Goal: Task Accomplishment & Management: Manage account settings

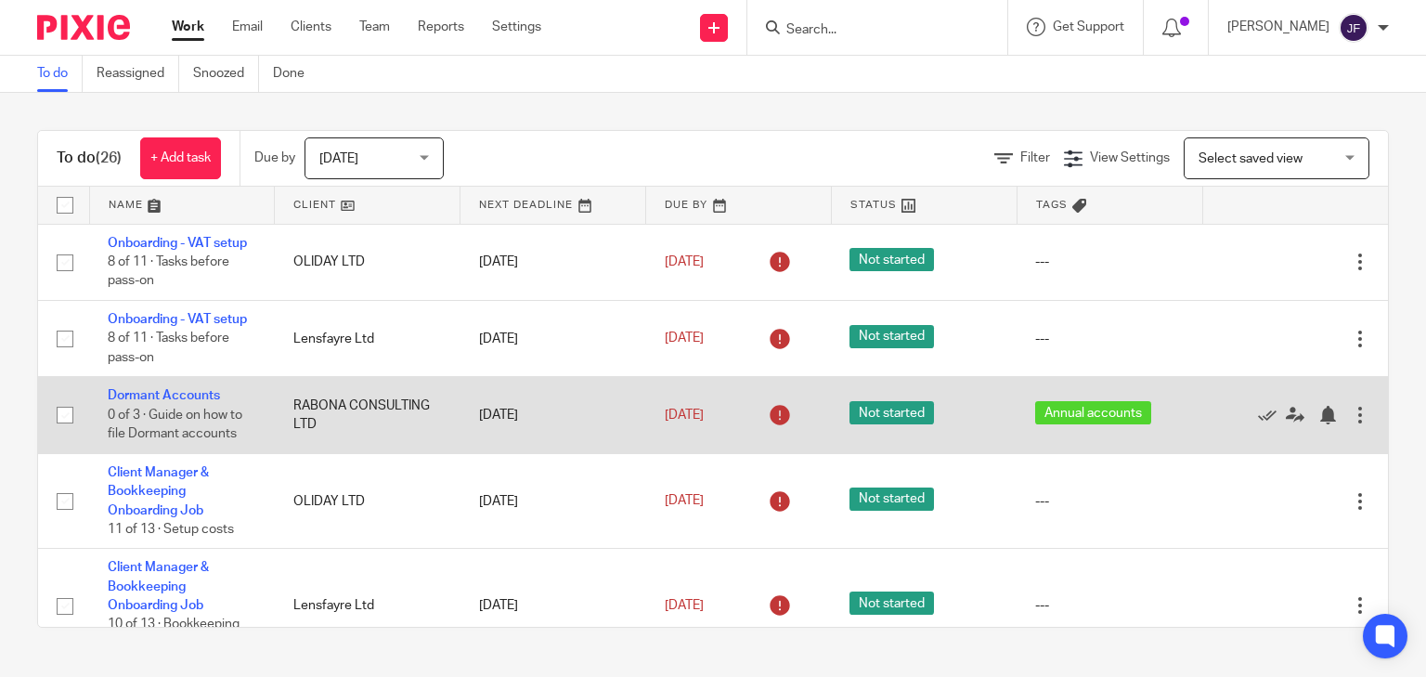
scroll to position [74, 0]
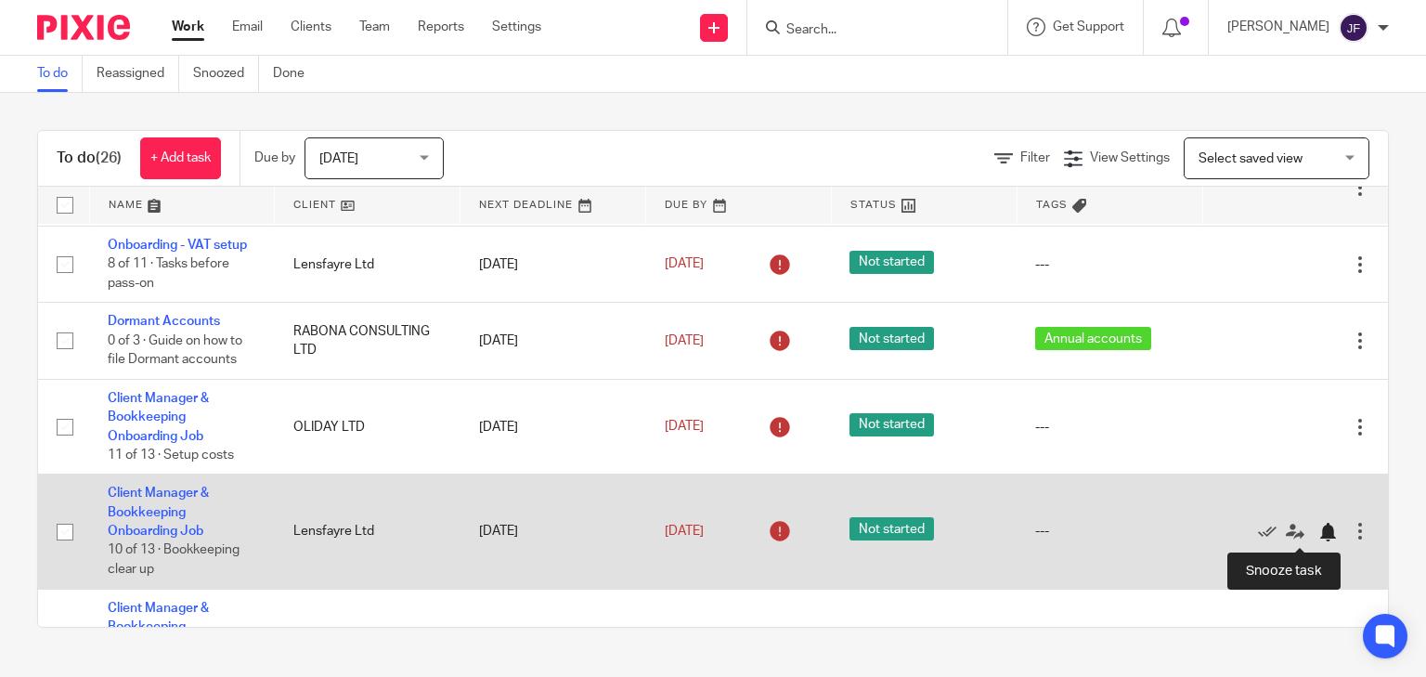
click at [1140, 515] on div at bounding box center [1328, 532] width 19 height 19
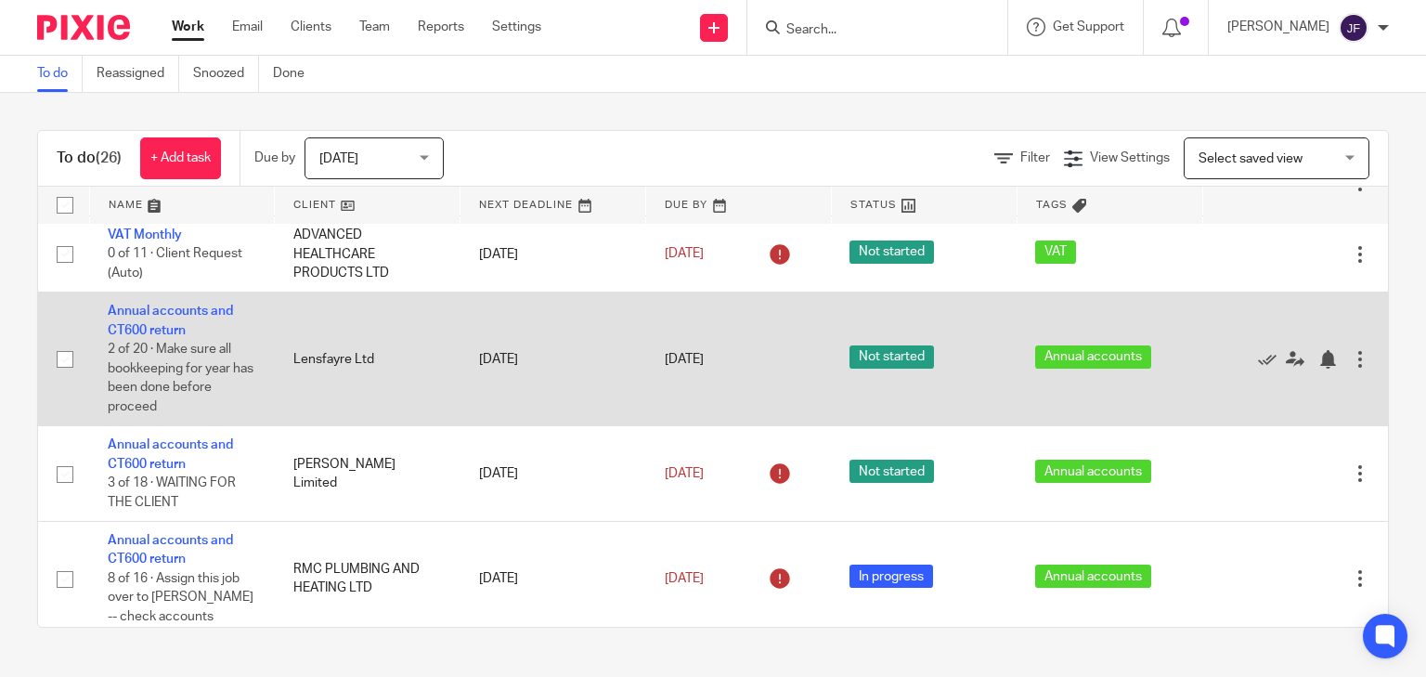
scroll to position [520, 0]
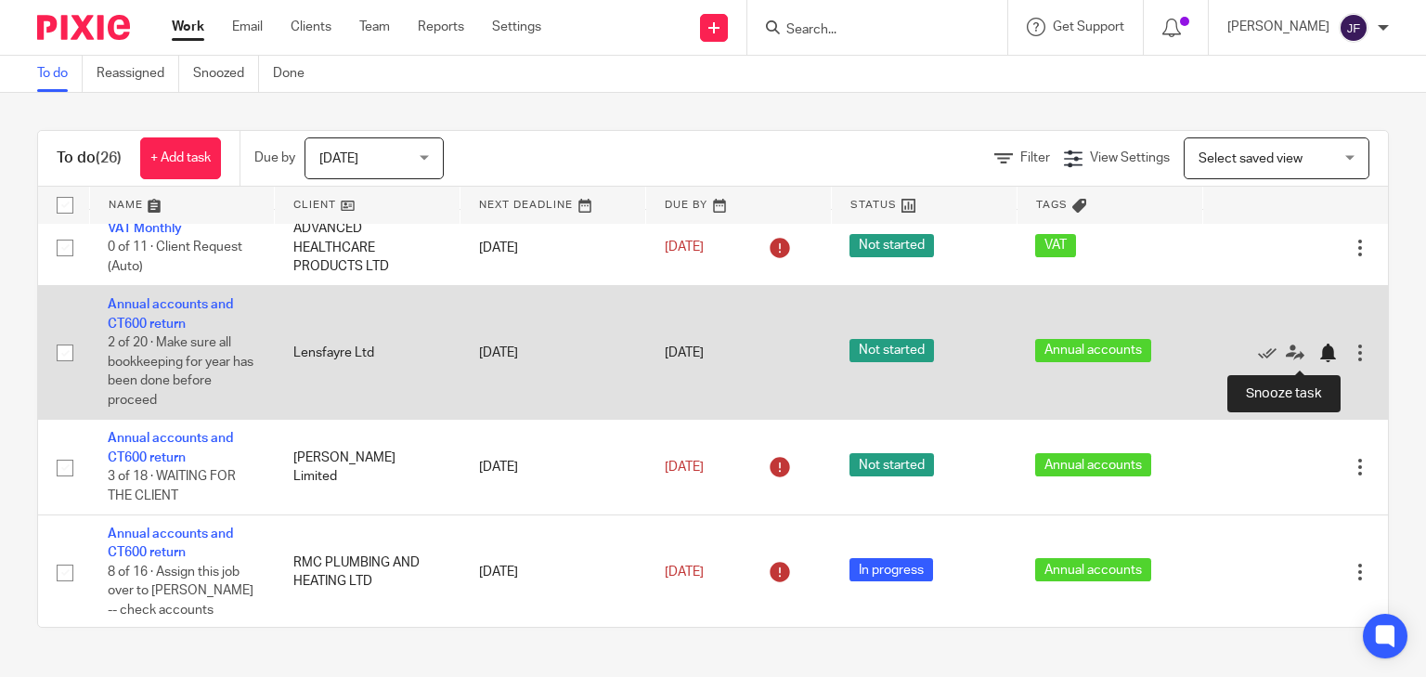
click at [1140, 353] on div at bounding box center [1328, 353] width 19 height 19
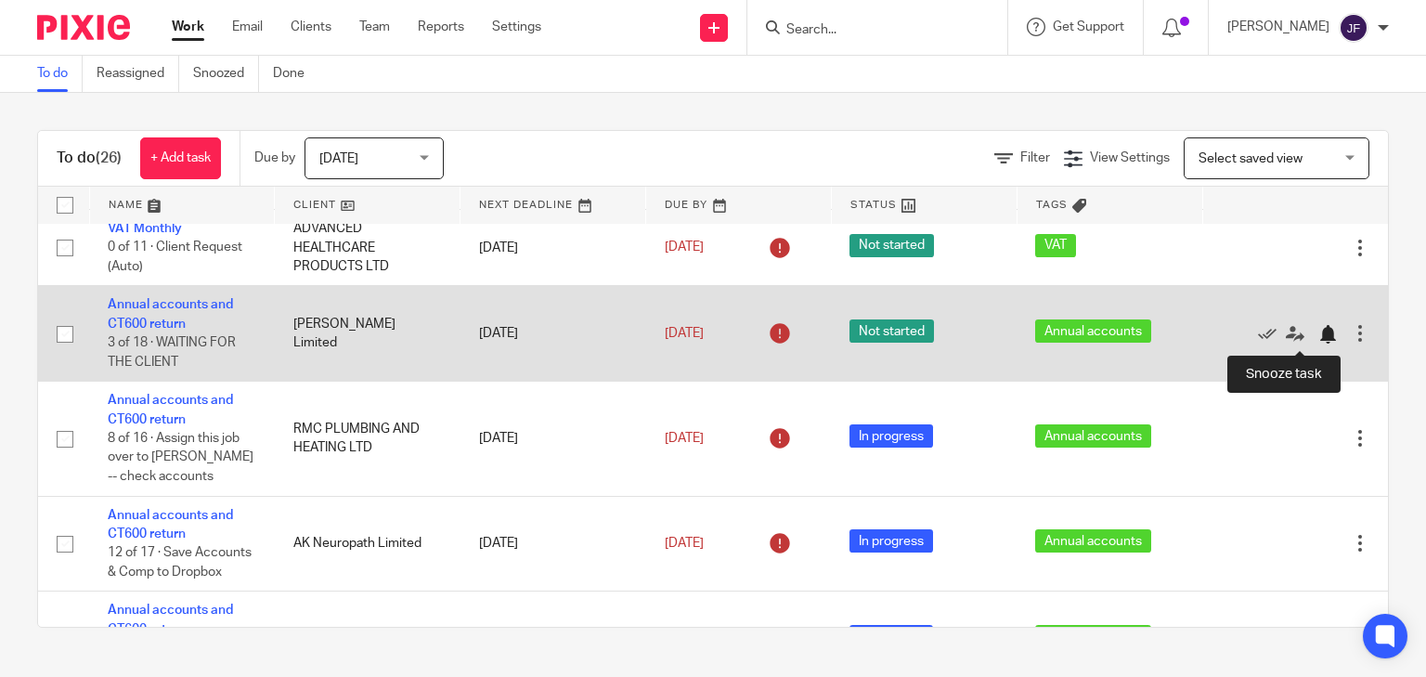
click at [1140, 333] on div at bounding box center [1328, 334] width 19 height 19
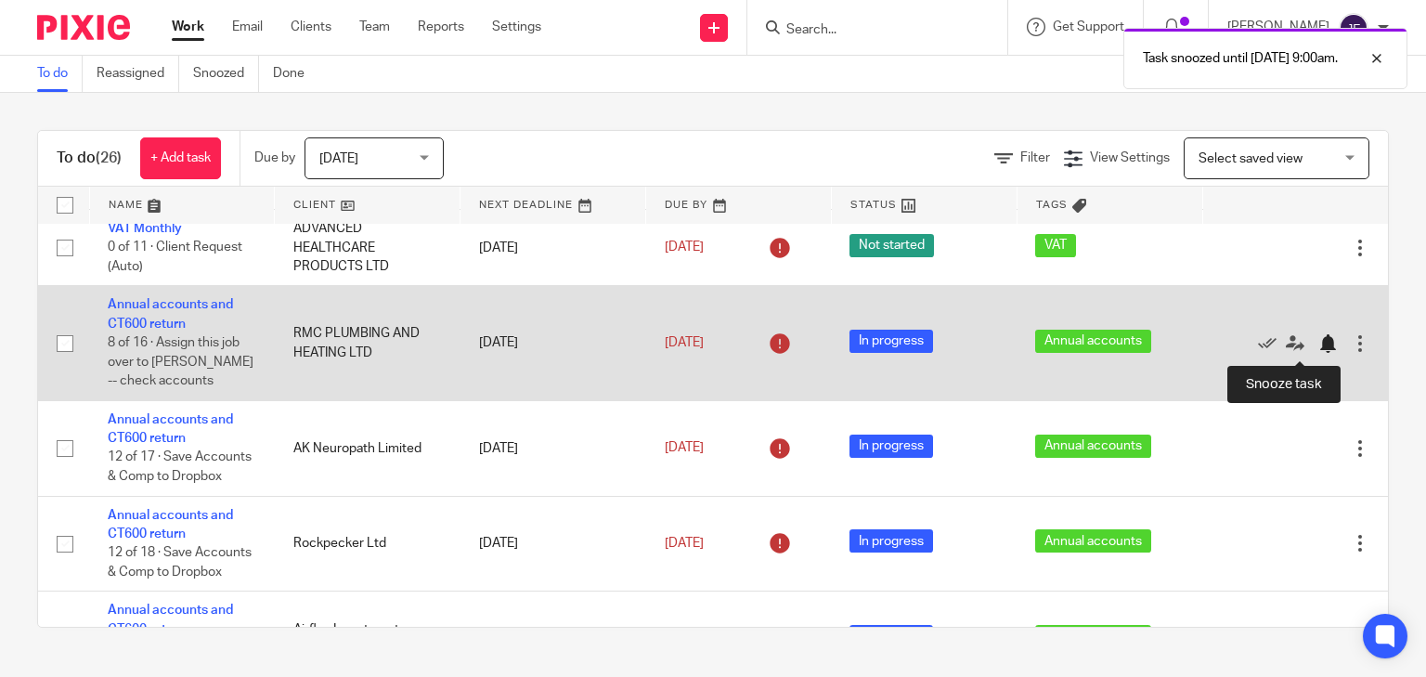
click at [1140, 345] on div at bounding box center [1328, 343] width 19 height 19
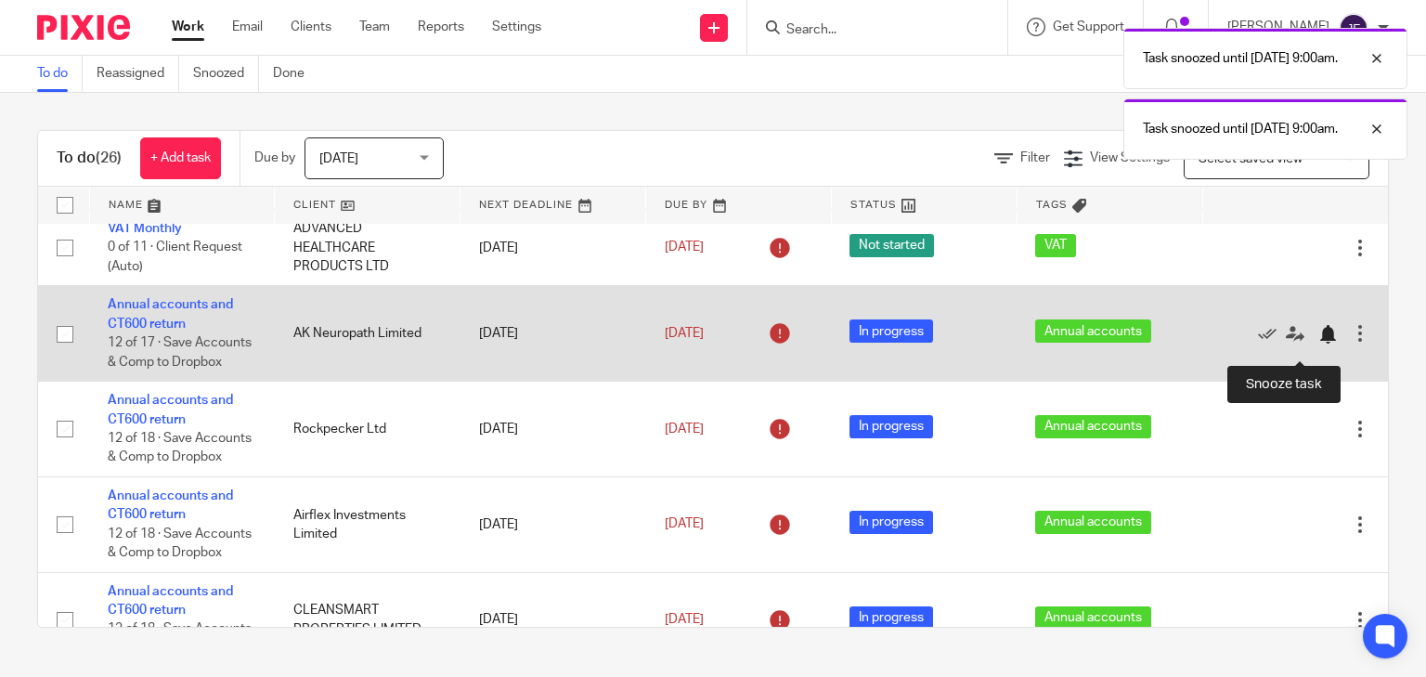
click at [1140, 343] on div at bounding box center [1333, 333] width 28 height 19
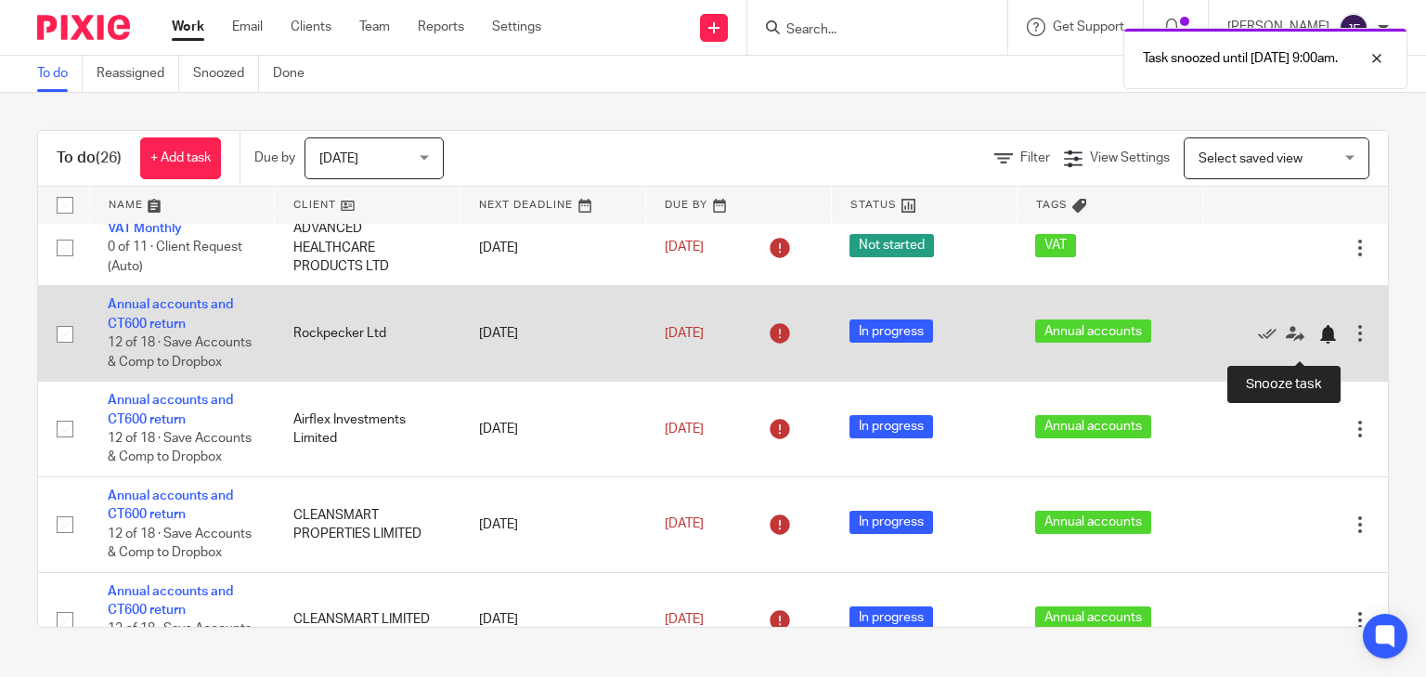
click at [1140, 344] on div at bounding box center [1328, 334] width 19 height 19
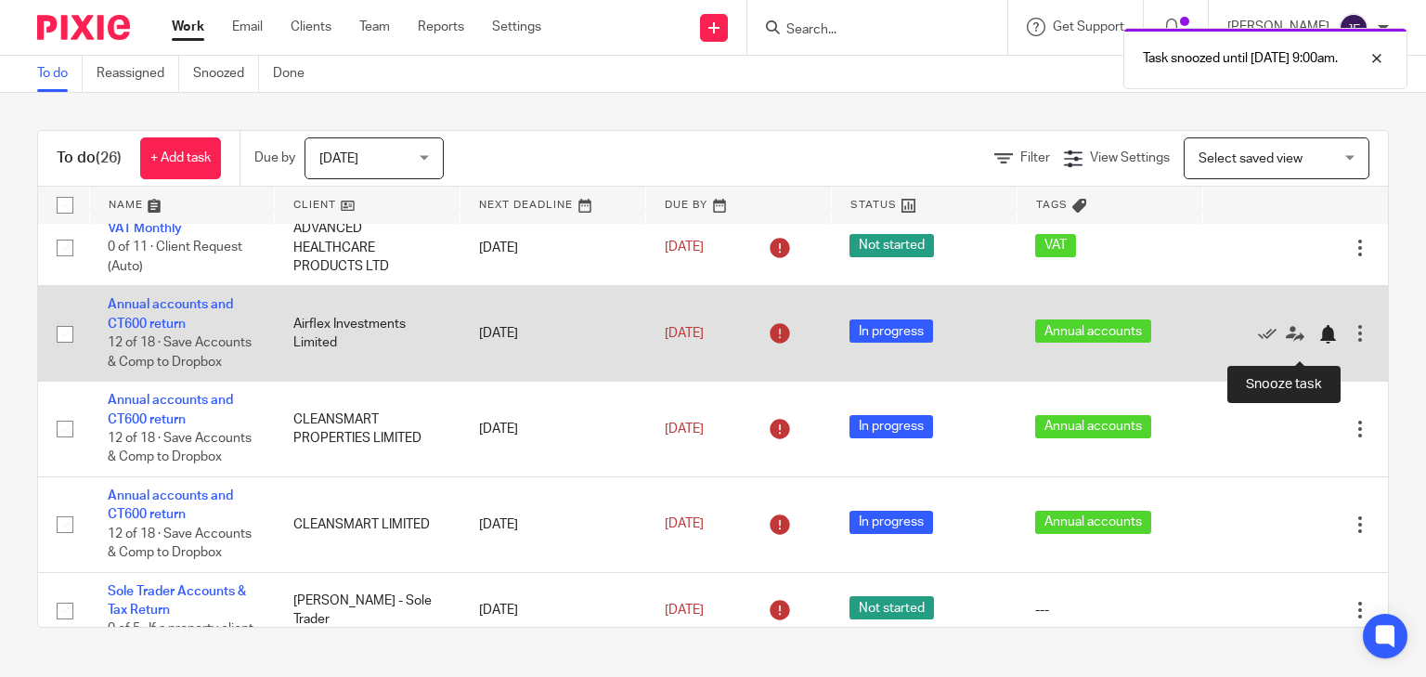
click at [1140, 344] on div at bounding box center [1328, 334] width 19 height 19
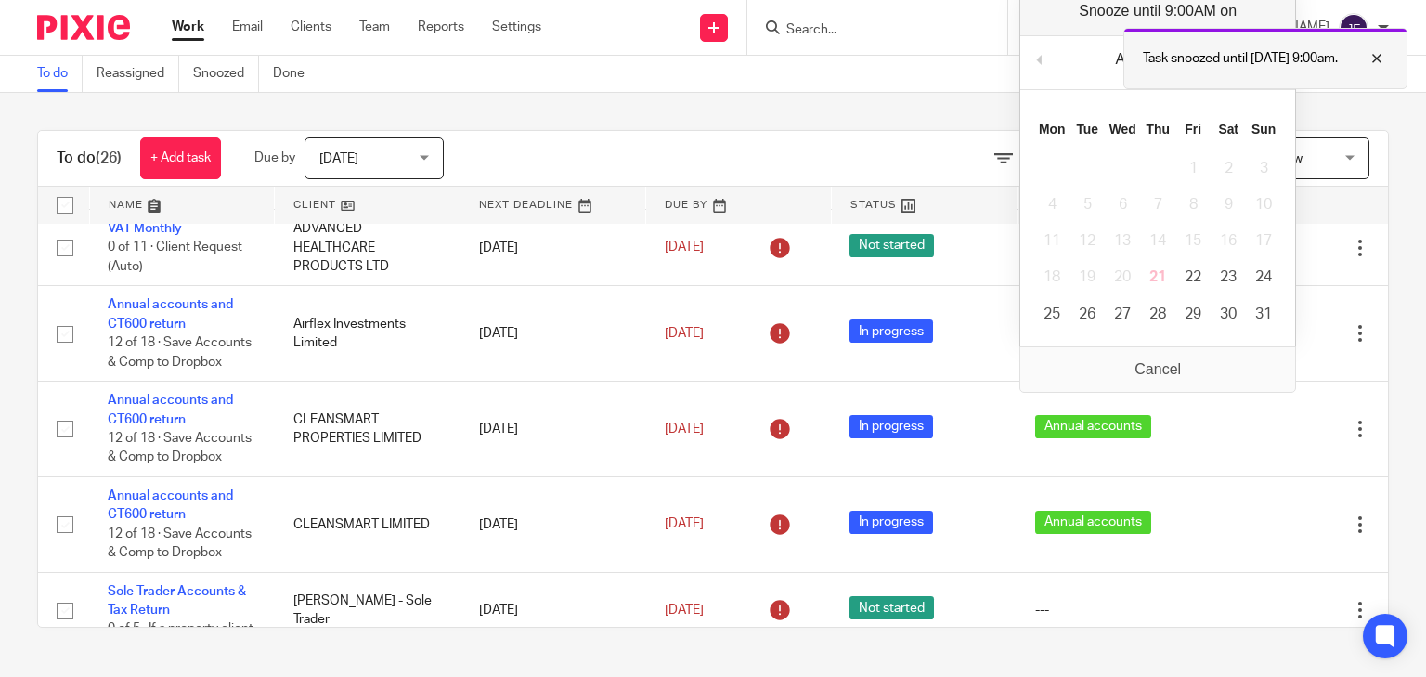
click at [1140, 56] on div at bounding box center [1363, 58] width 50 height 22
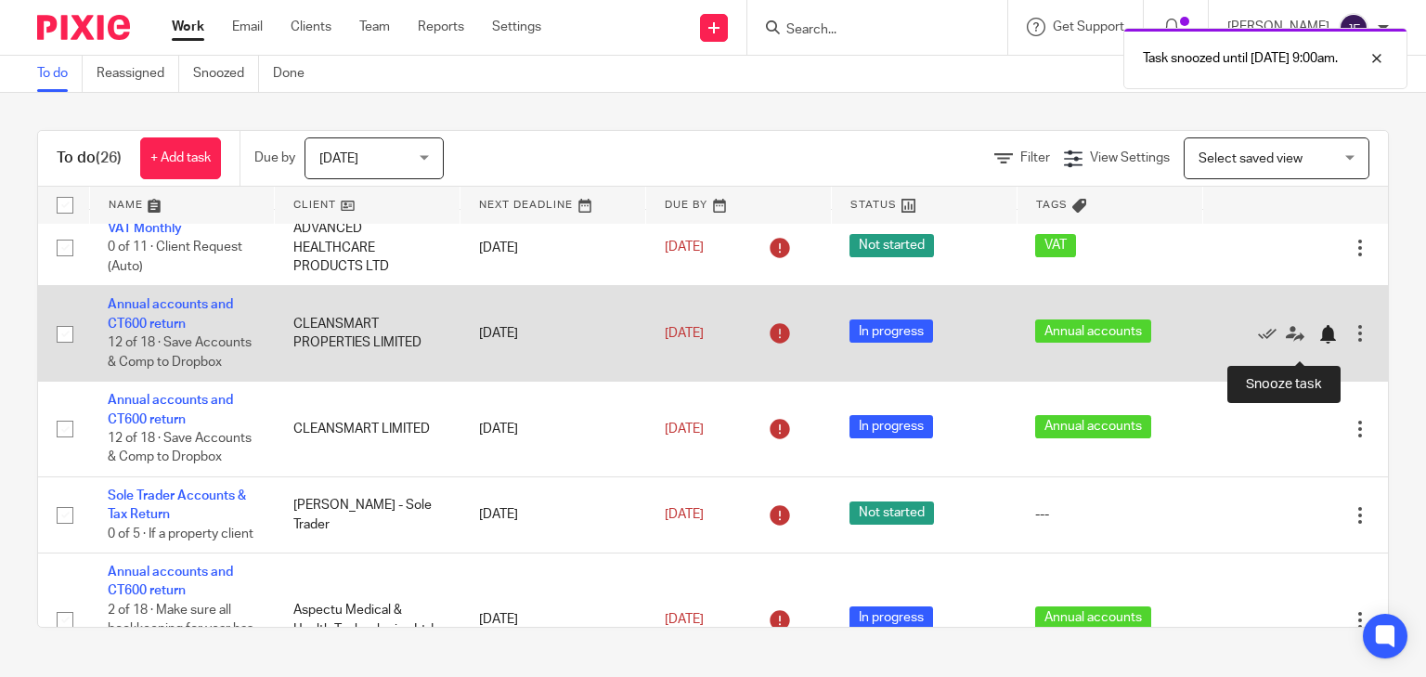
click at [1140, 344] on div at bounding box center [1328, 334] width 19 height 19
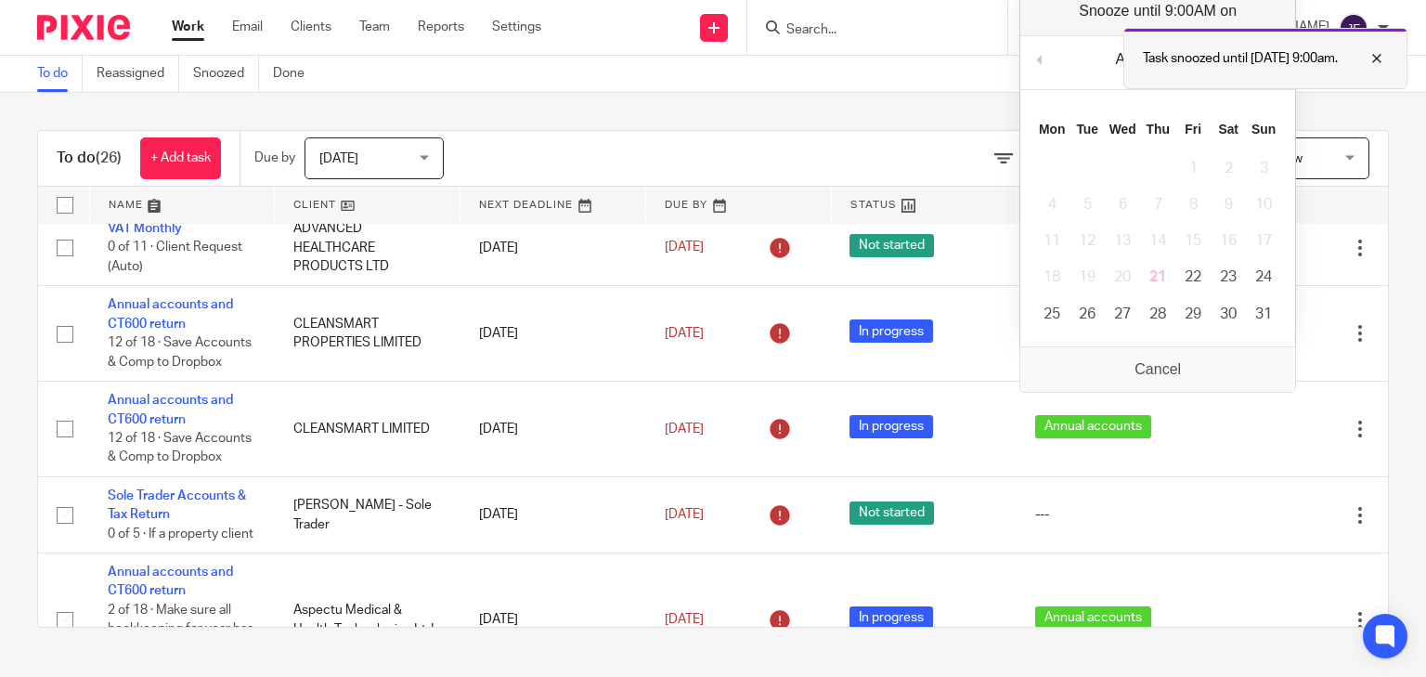
click at [1140, 52] on div at bounding box center [1363, 58] width 50 height 22
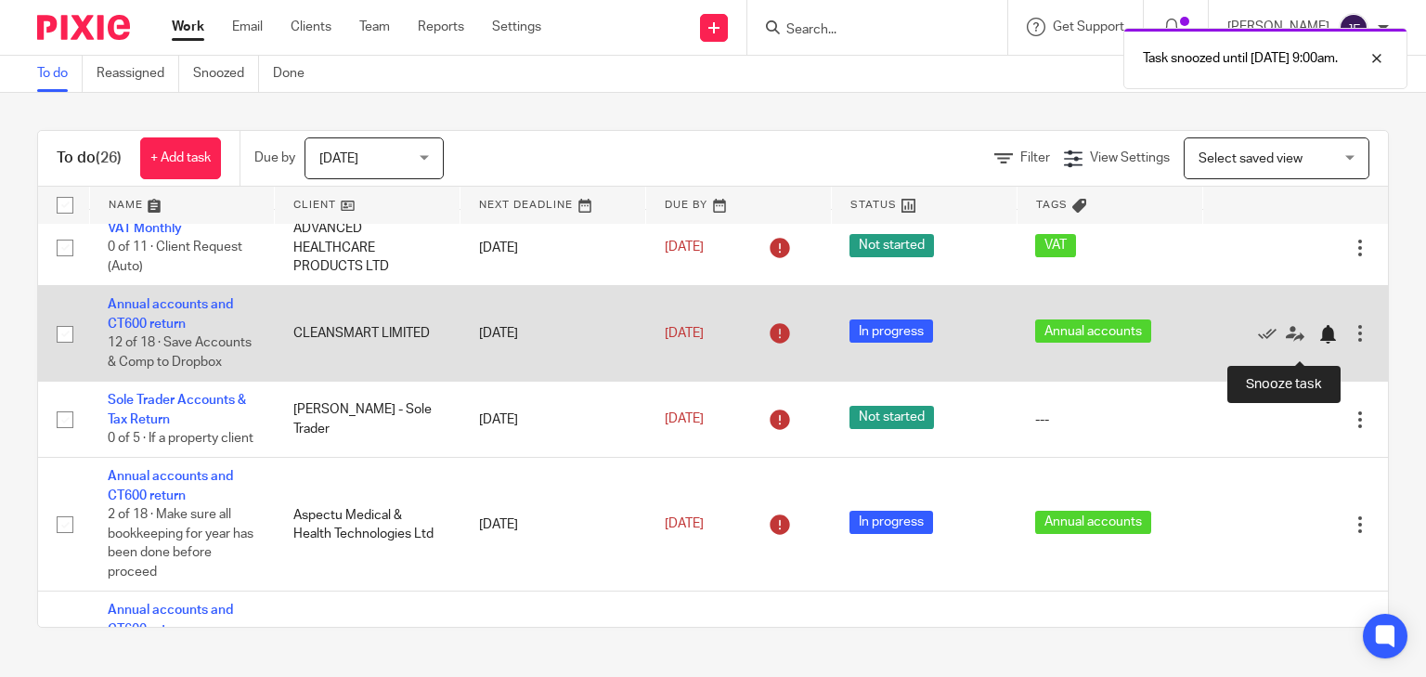
click at [1140, 344] on div at bounding box center [1328, 334] width 19 height 19
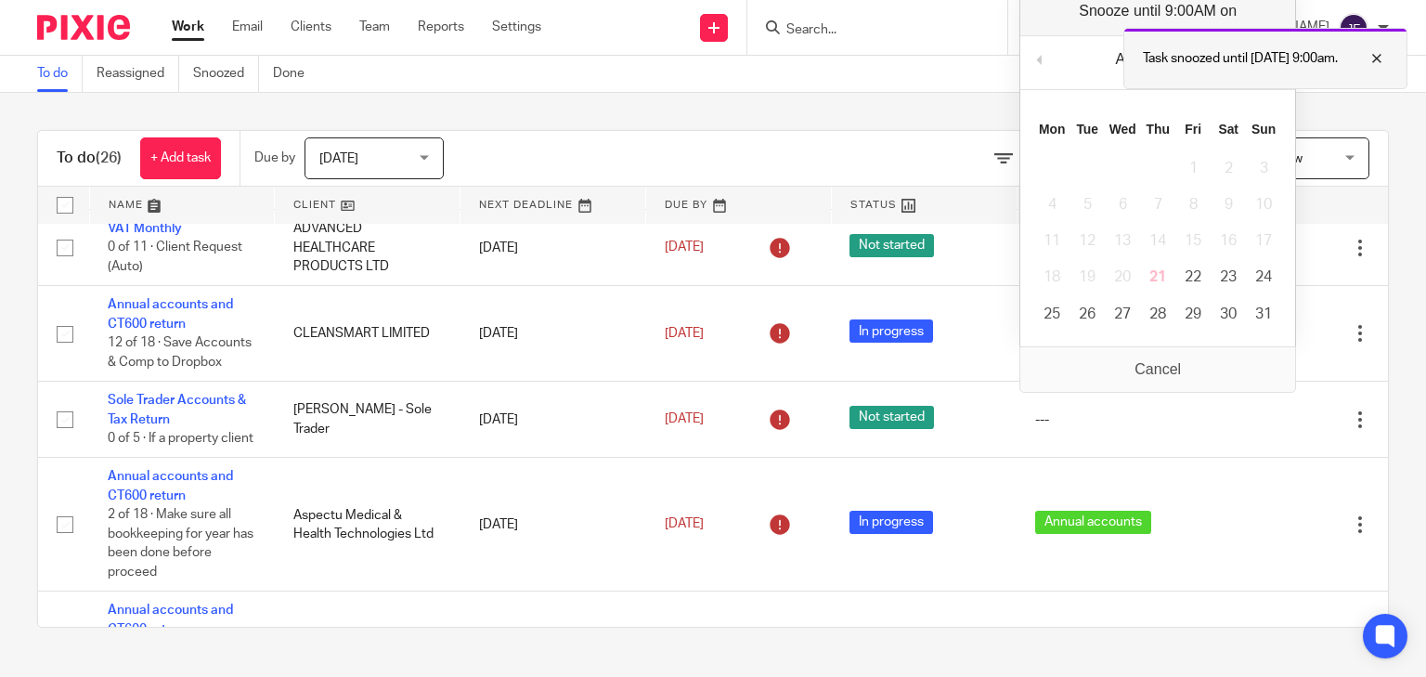
click at [1140, 54] on div at bounding box center [1363, 58] width 50 height 22
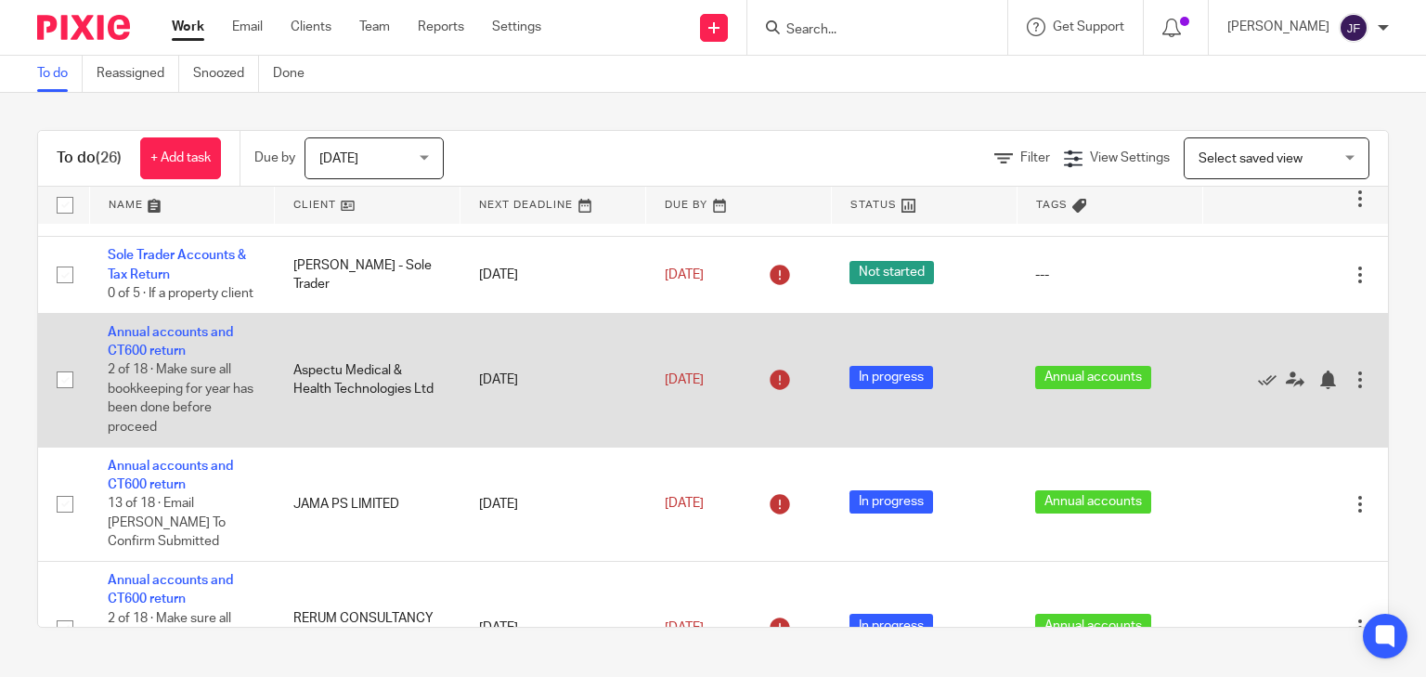
scroll to position [594, 0]
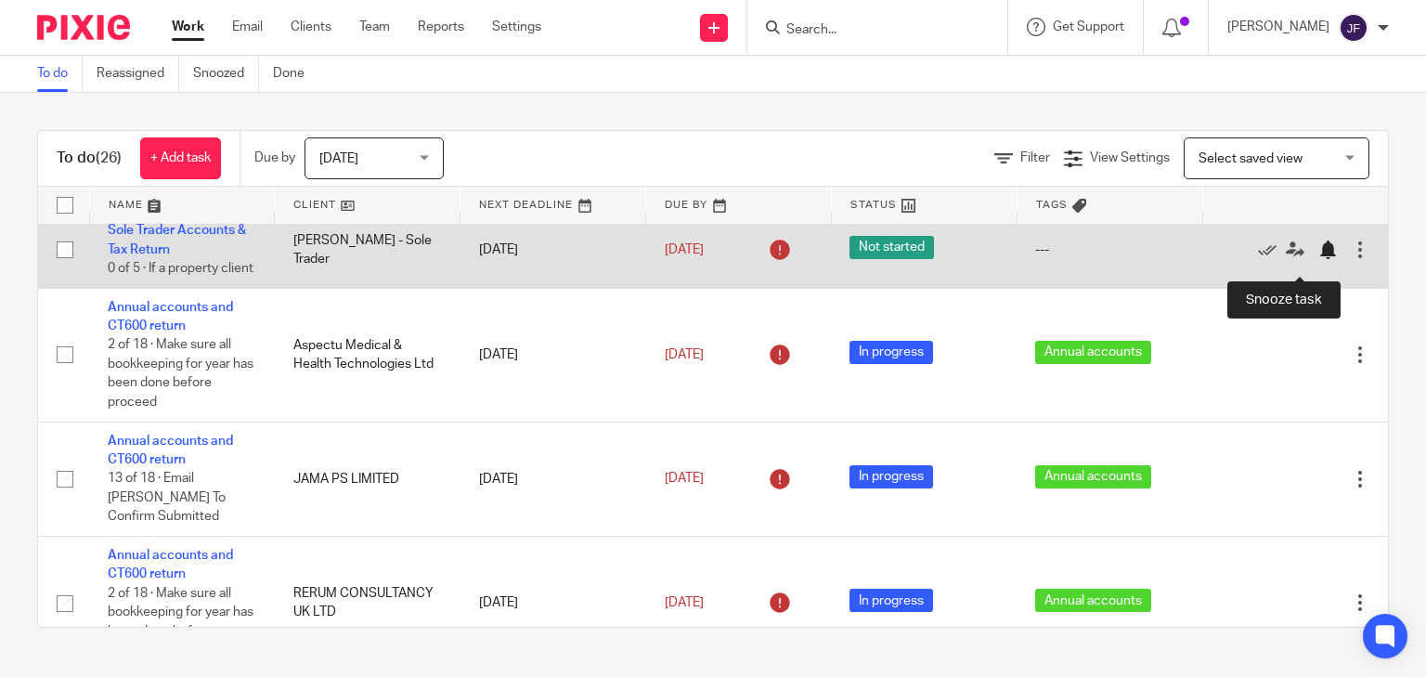
click at [1140, 259] on div at bounding box center [1328, 250] width 19 height 19
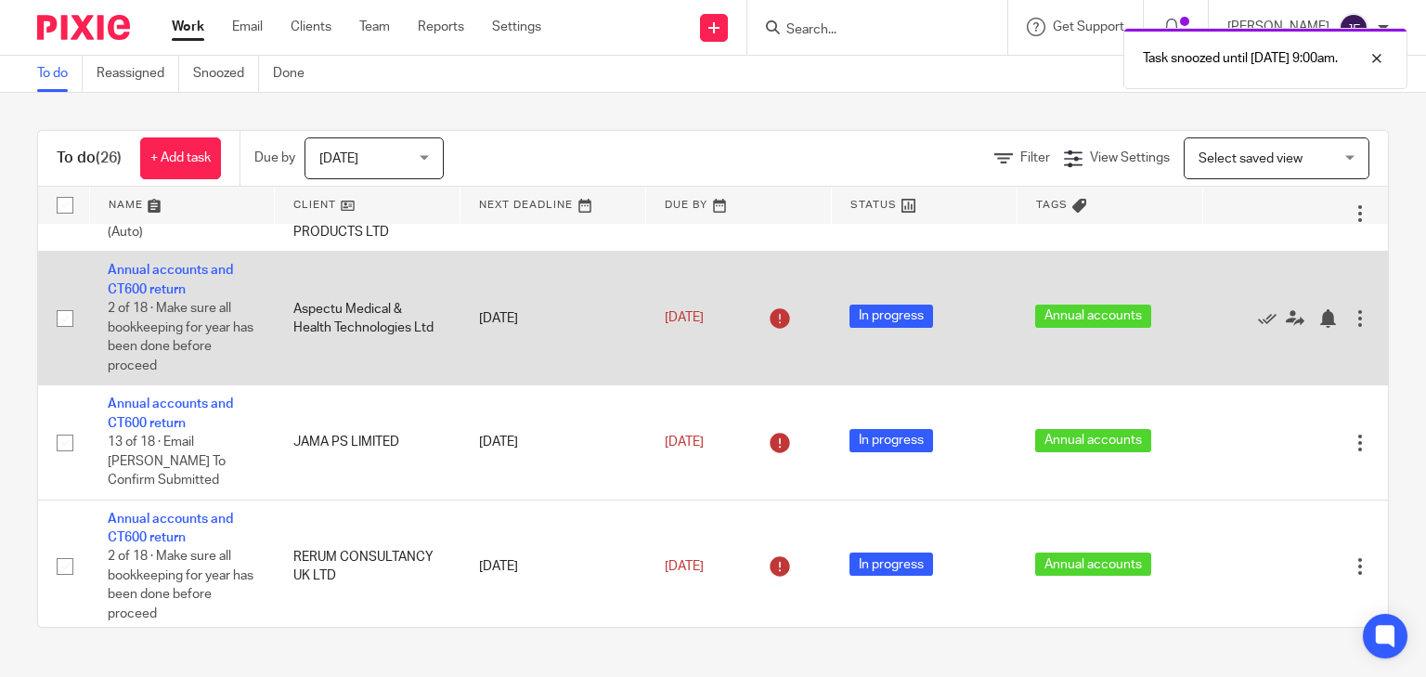
scroll to position [520, 0]
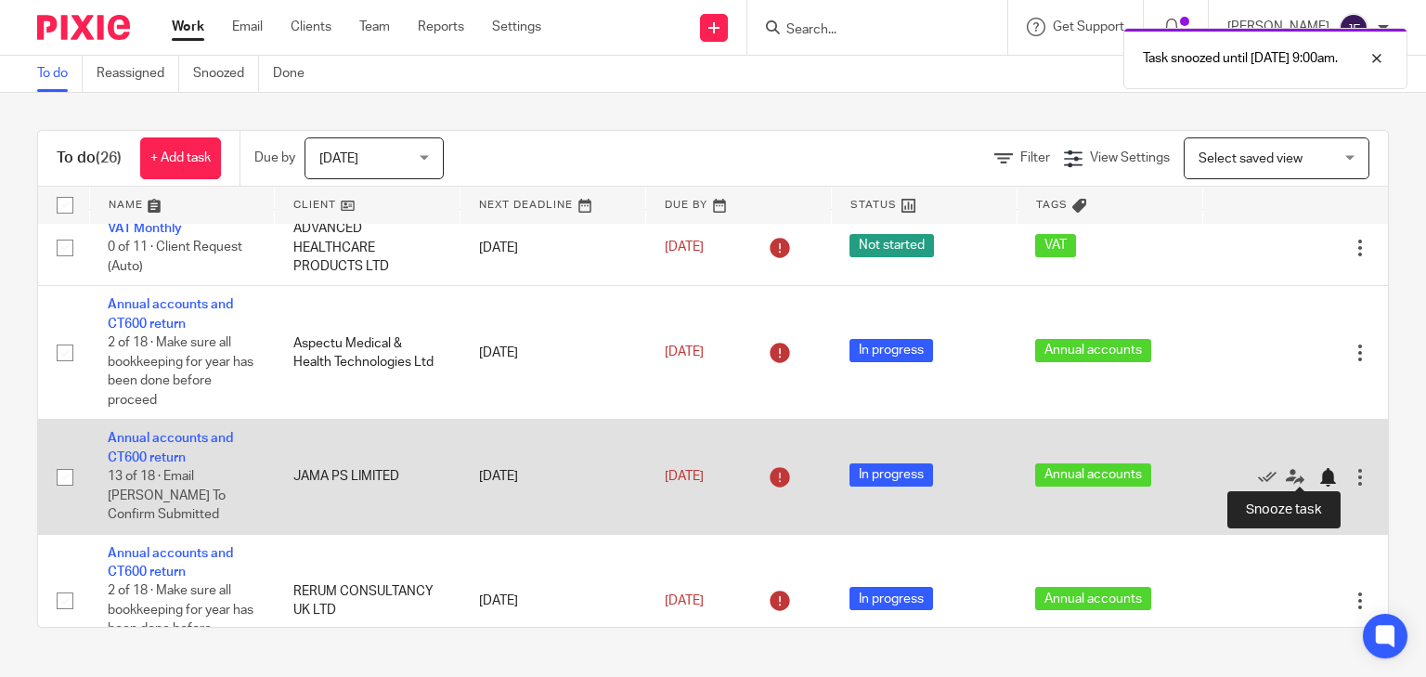
click at [1140, 472] on div at bounding box center [1328, 477] width 19 height 19
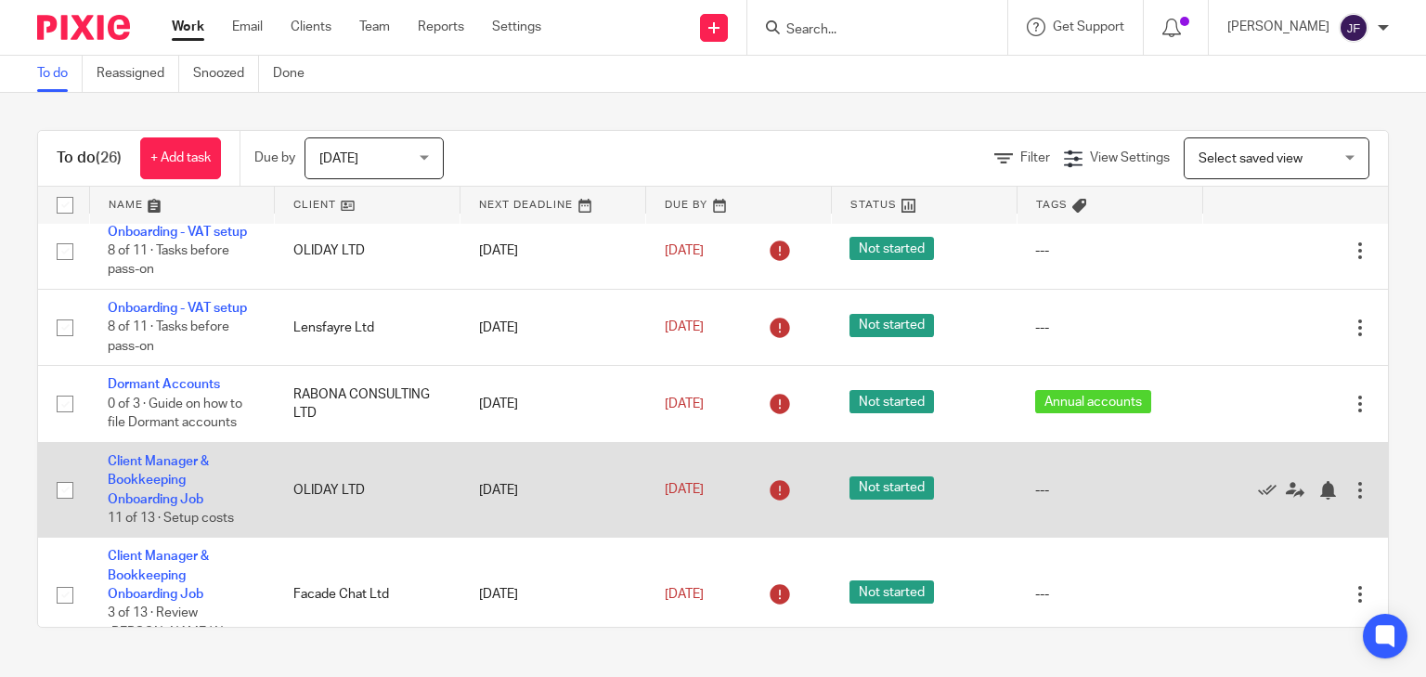
scroll to position [0, 0]
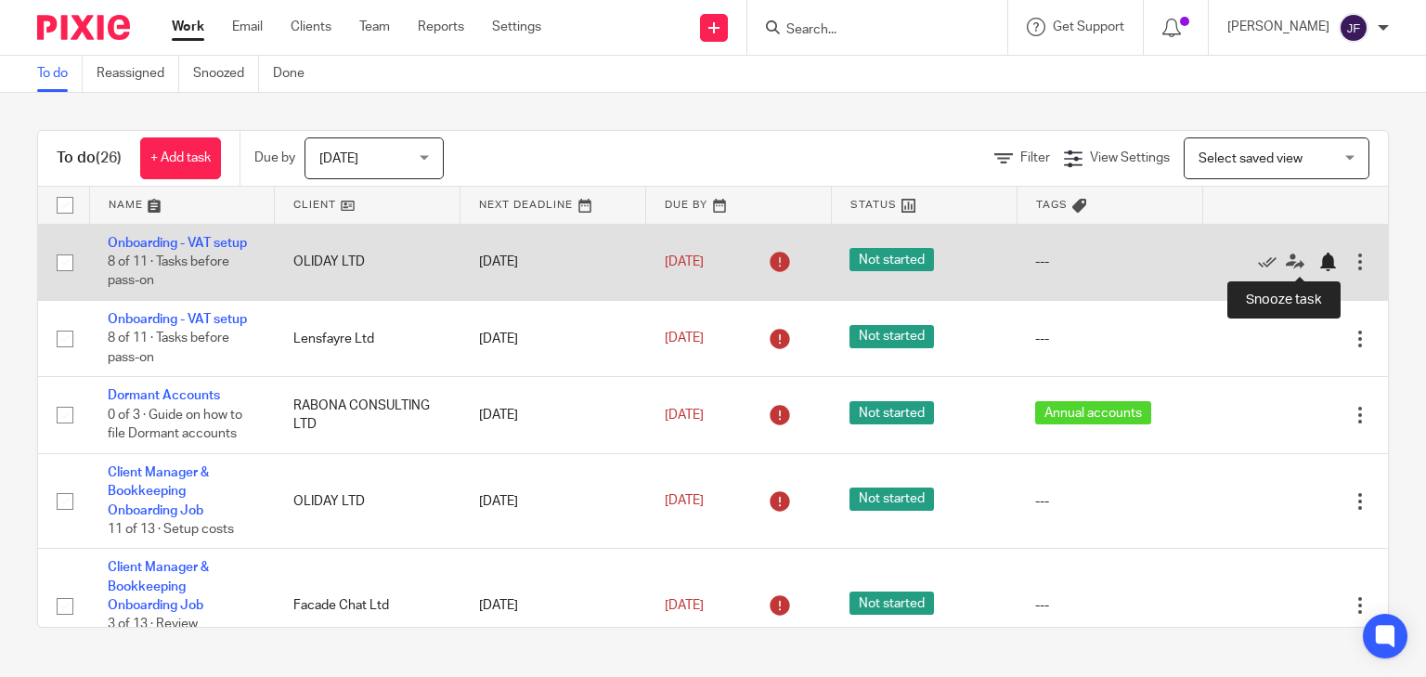
click at [1140, 261] on div at bounding box center [1328, 262] width 19 height 19
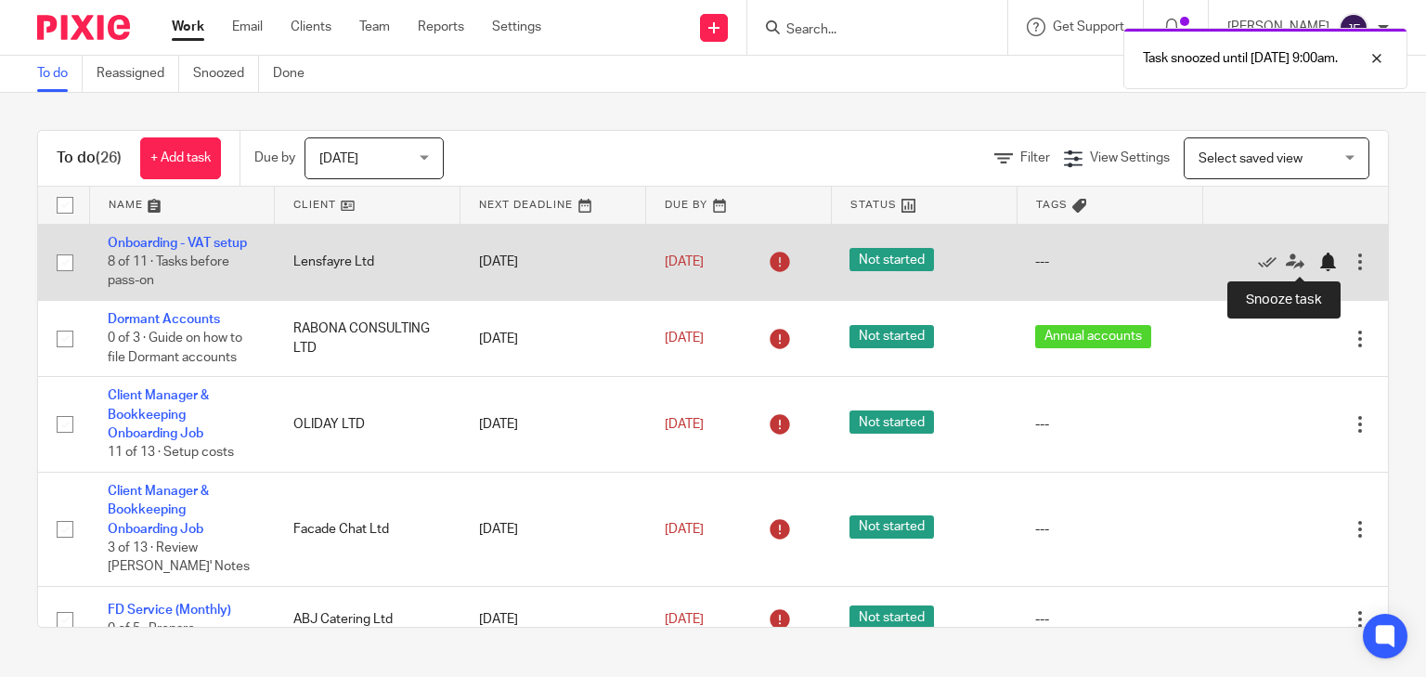
click at [1140, 260] on div at bounding box center [1328, 262] width 19 height 19
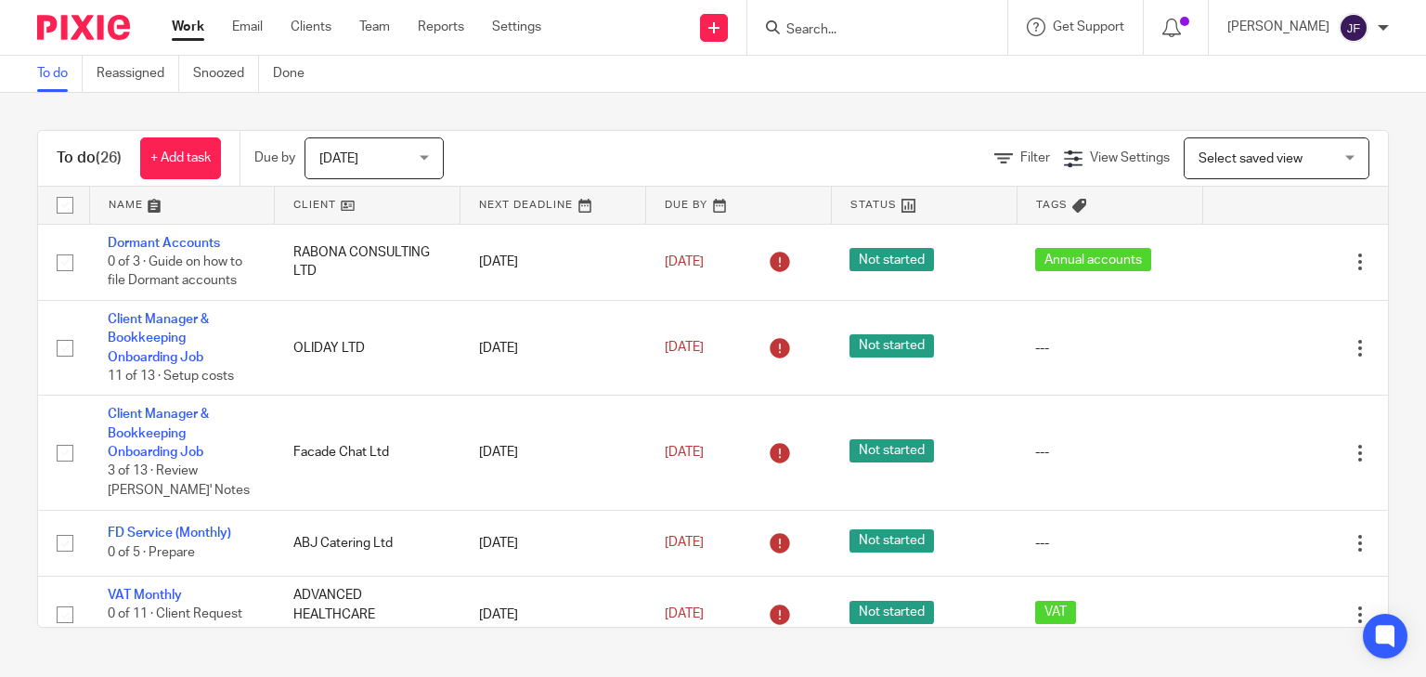
click at [918, 33] on input "Search" at bounding box center [868, 30] width 167 height 17
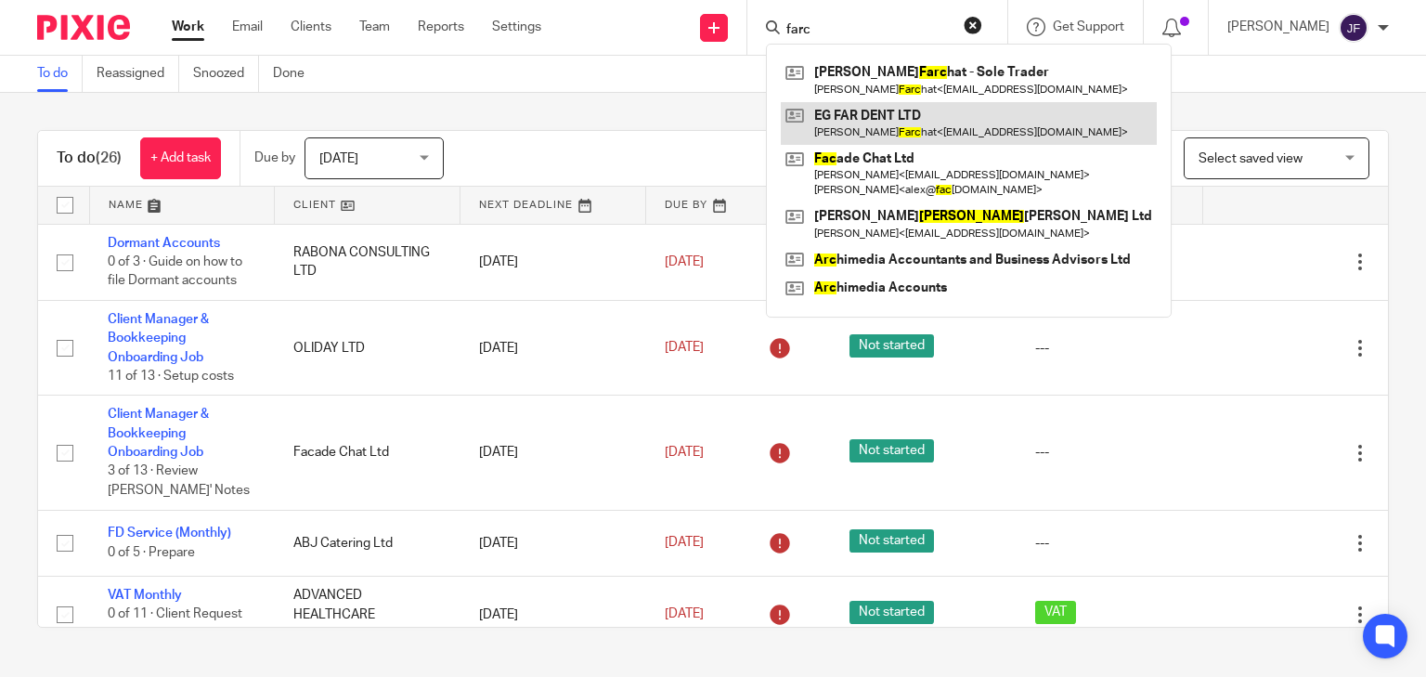
type input "farc"
click at [957, 104] on link at bounding box center [969, 123] width 376 height 43
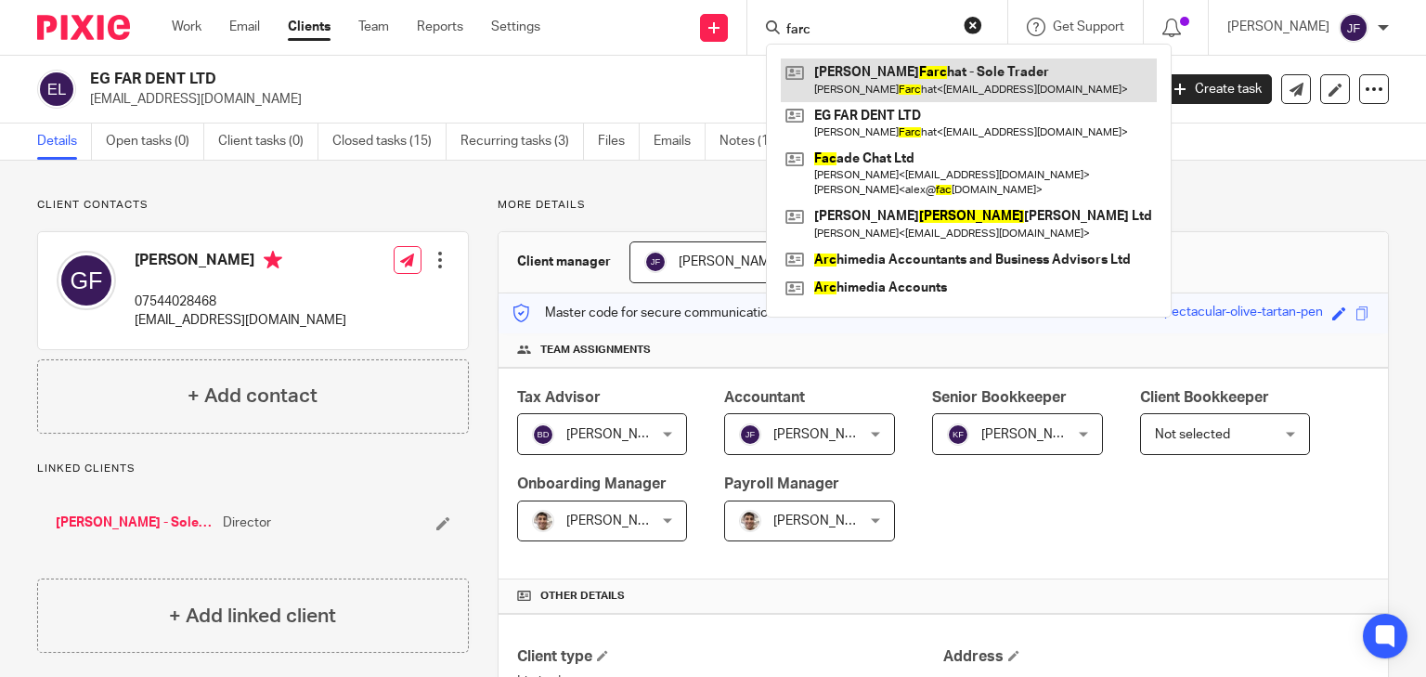
type input "farc"
click at [941, 73] on link at bounding box center [969, 80] width 376 height 43
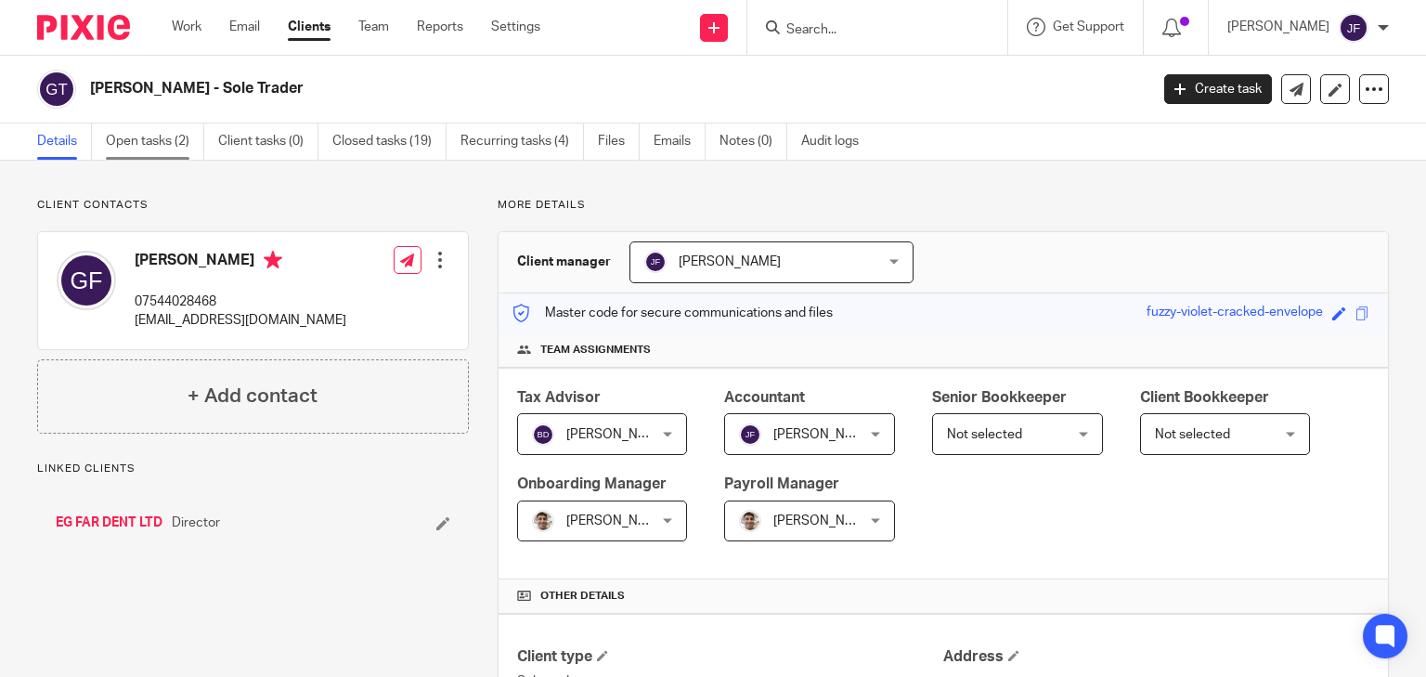
click at [157, 140] on link "Open tasks (2)" at bounding box center [155, 142] width 98 height 36
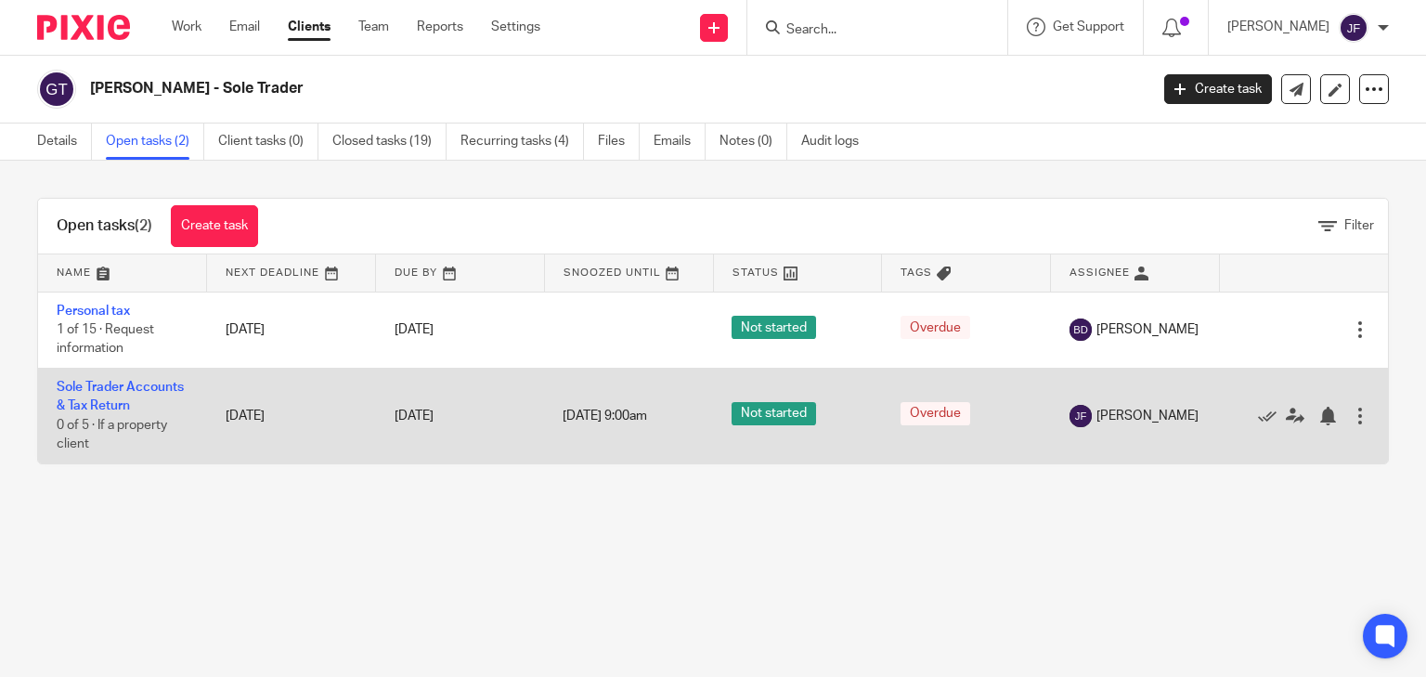
click at [121, 394] on td "Sole Trader Accounts & Tax Return 0 of 5 · If a property client" at bounding box center [122, 415] width 169 height 95
click at [139, 390] on link "Sole Trader Accounts & Tax Return" at bounding box center [120, 397] width 127 height 32
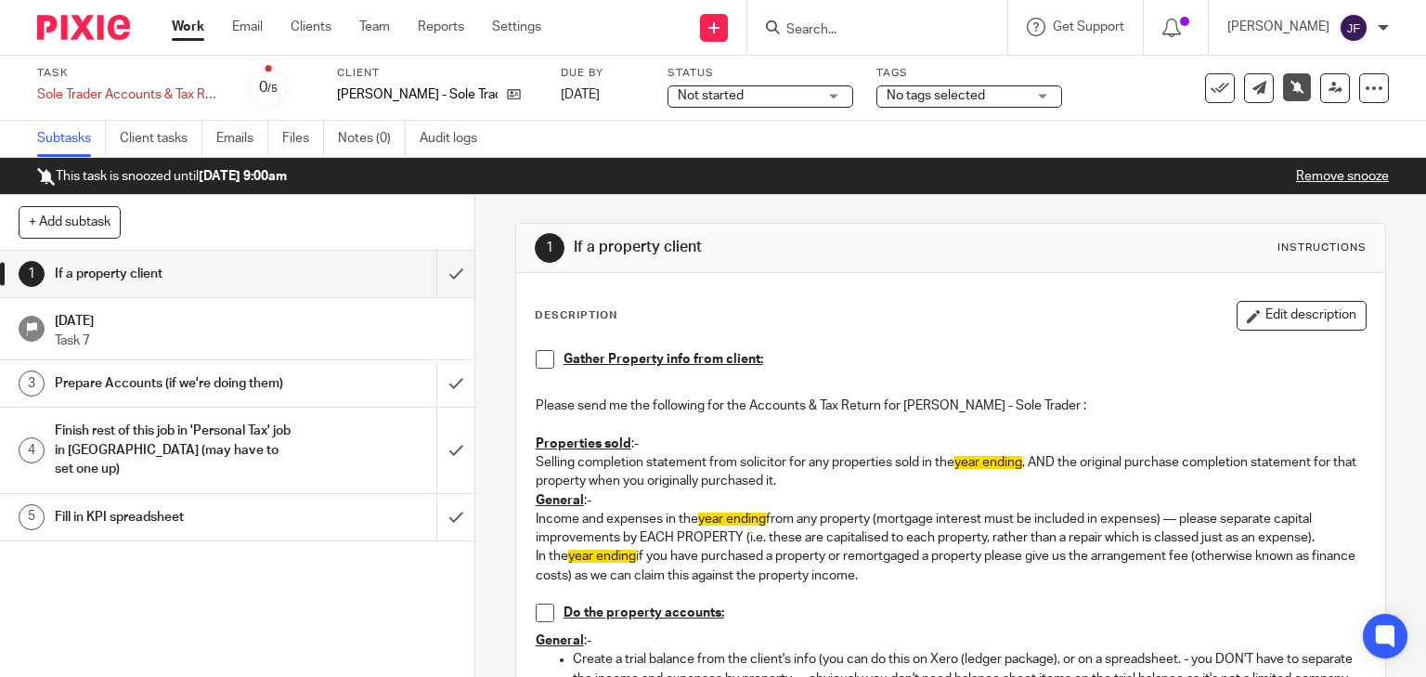
click at [1360, 171] on link "Remove snooze" at bounding box center [1342, 176] width 93 height 13
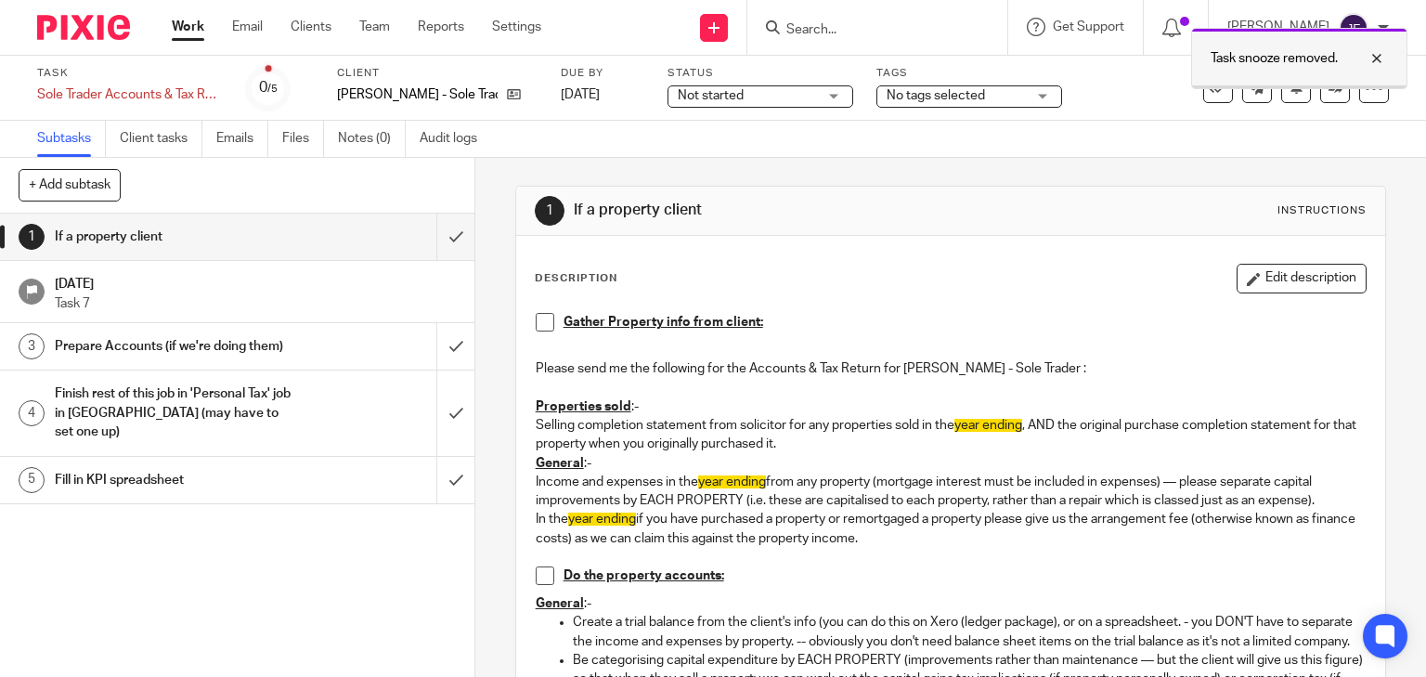
click at [1381, 59] on div at bounding box center [1363, 58] width 50 height 22
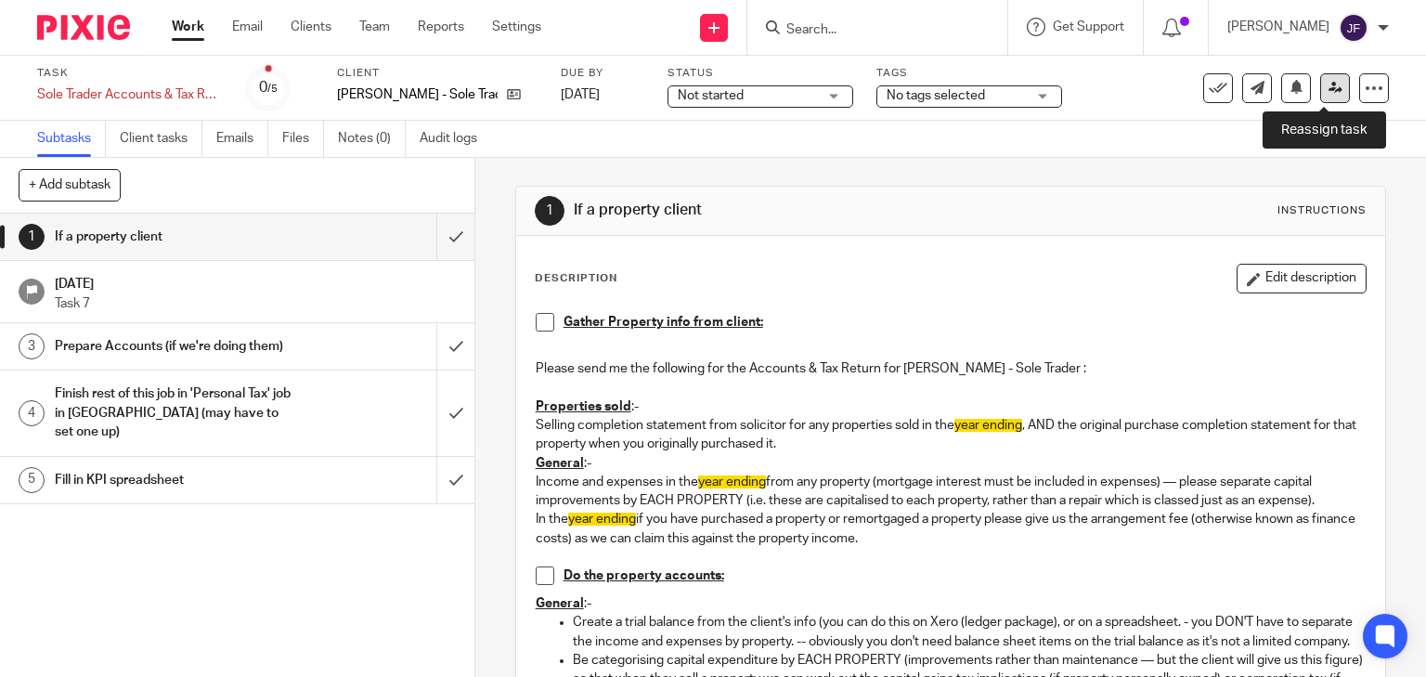
click at [1331, 87] on link at bounding box center [1336, 88] width 30 height 30
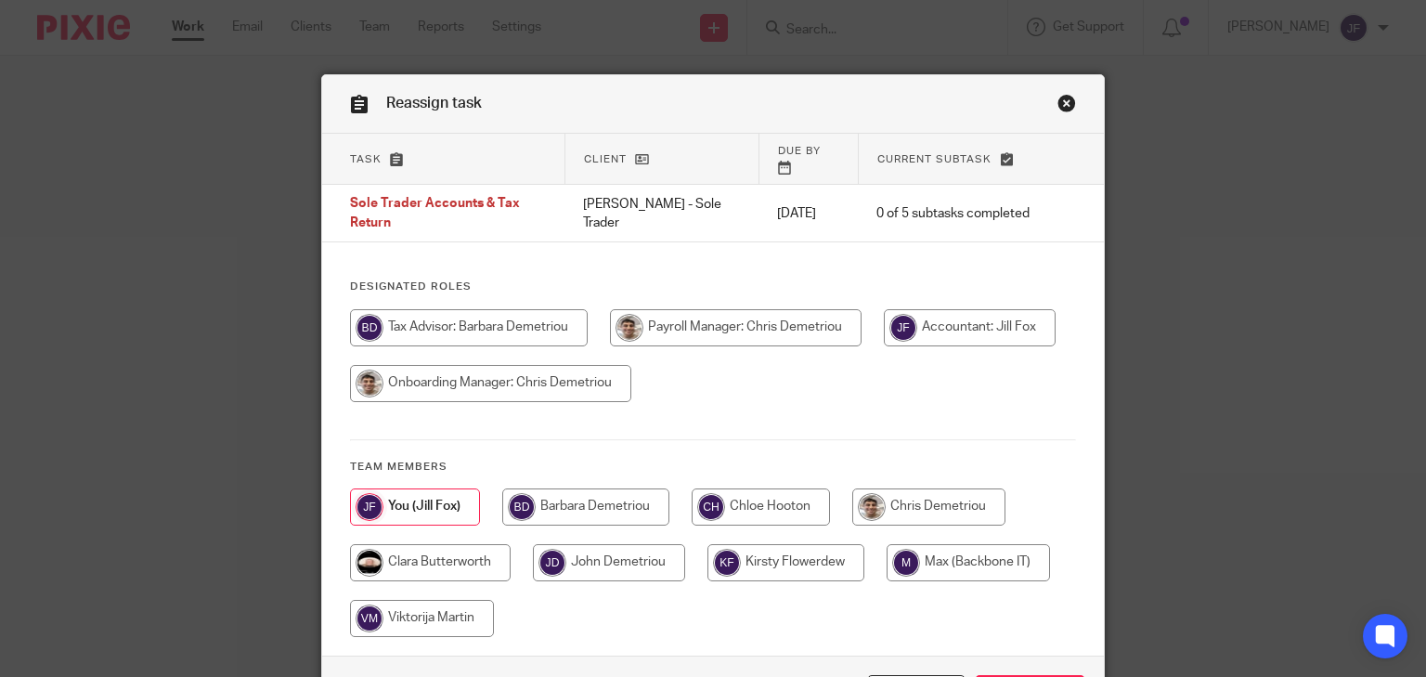
click at [517, 309] on input "radio" at bounding box center [469, 327] width 238 height 37
radio input "true"
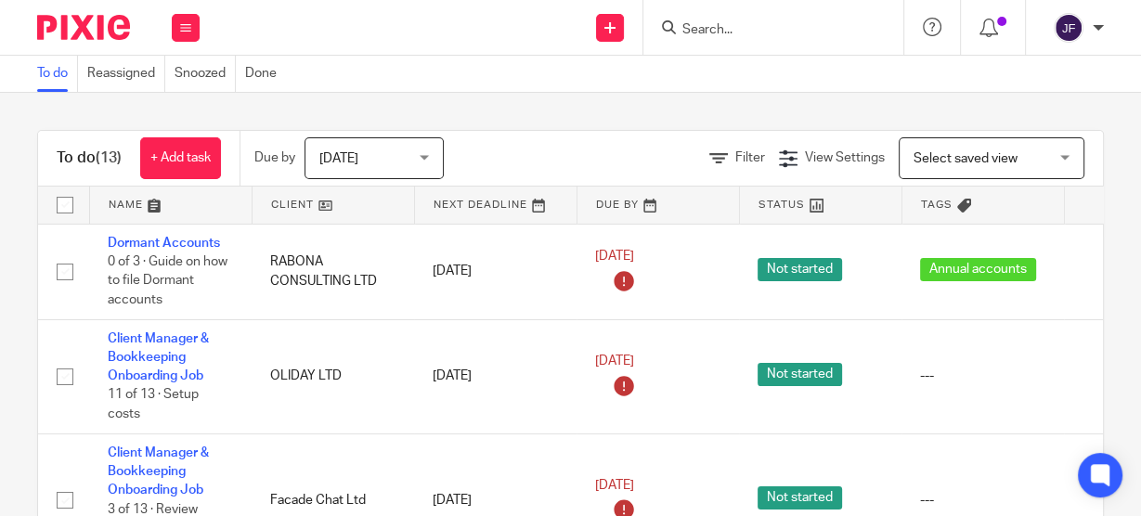
click at [700, 16] on form at bounding box center [780, 27] width 198 height 23
click at [705, 35] on input "Search" at bounding box center [764, 30] width 167 height 17
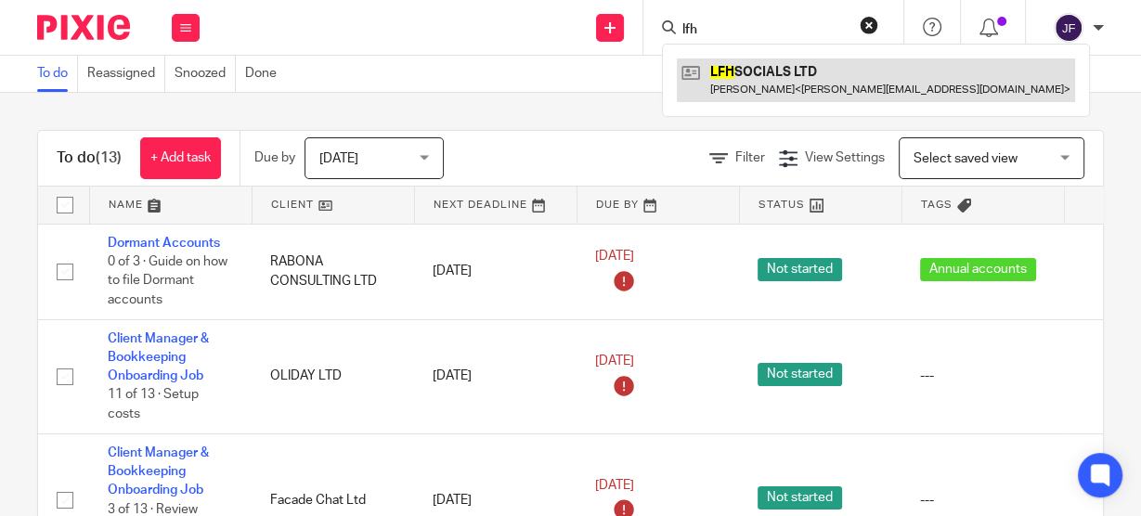
type input "lfh"
click at [740, 92] on link at bounding box center [876, 80] width 398 height 43
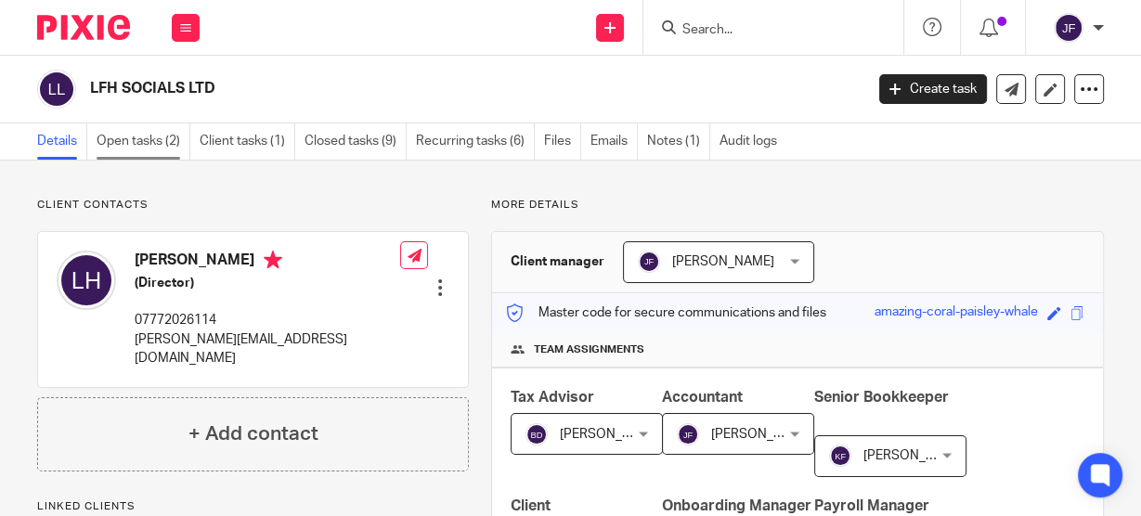
click at [140, 139] on link "Open tasks (2)" at bounding box center [144, 142] width 94 height 36
